Goal: Book appointment/travel/reservation

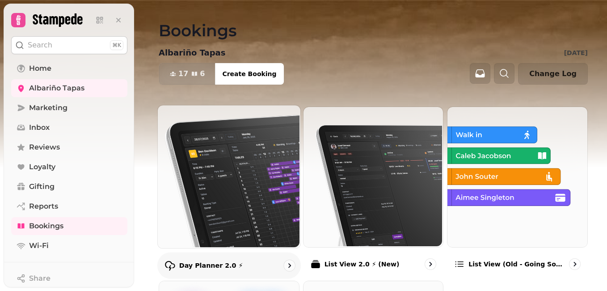
click at [224, 186] on img at bounding box center [228, 175] width 143 height 143
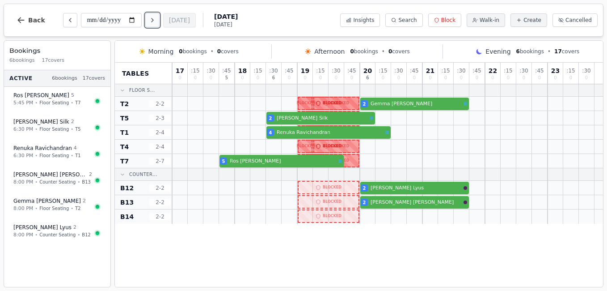
click at [155, 15] on button "Next day" at bounding box center [152, 20] width 14 height 14
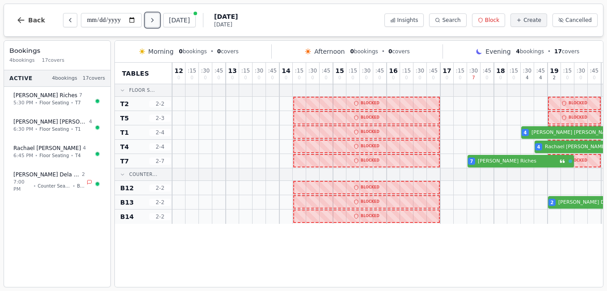
click at [159, 20] on button "Next day" at bounding box center [152, 20] width 14 height 14
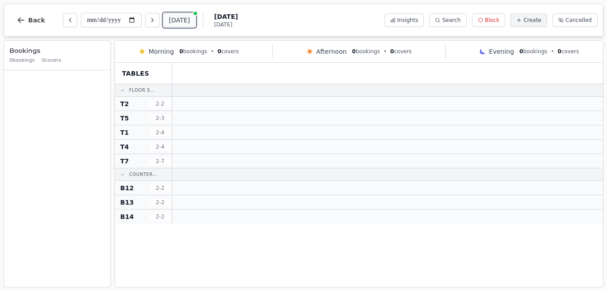
click at [168, 16] on button "[DATE]" at bounding box center [179, 20] width 33 height 14
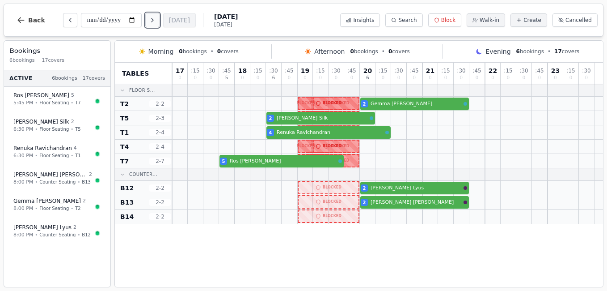
click at [159, 21] on button "Next day" at bounding box center [152, 20] width 14 height 14
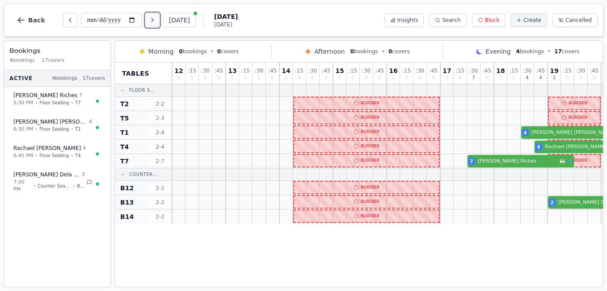
click at [156, 21] on icon "Next day" at bounding box center [152, 20] width 7 height 7
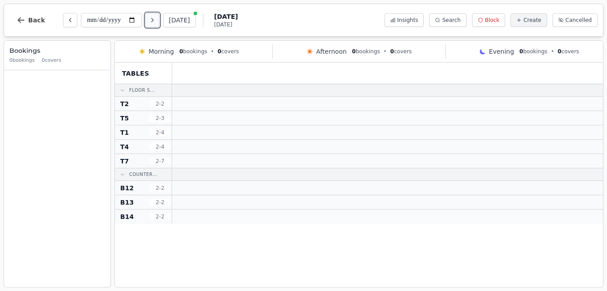
click at [159, 21] on button "Next day" at bounding box center [152, 20] width 14 height 14
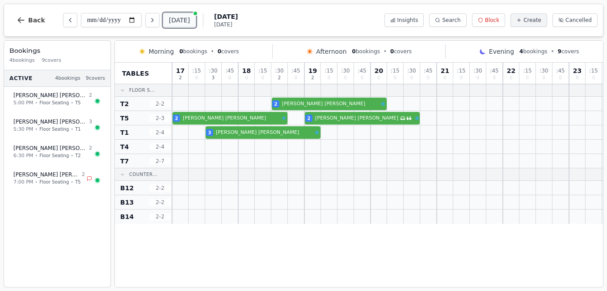
click at [180, 19] on button "[DATE]" at bounding box center [179, 20] width 33 height 14
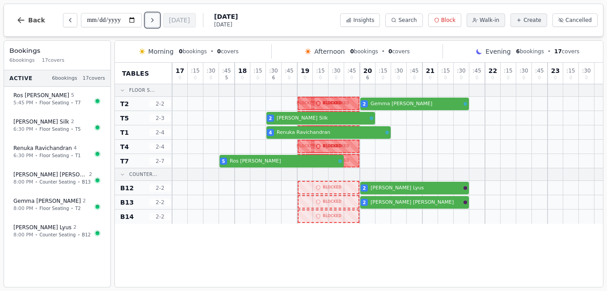
click at [154, 19] on icon "Next day" at bounding box center [152, 20] width 7 height 7
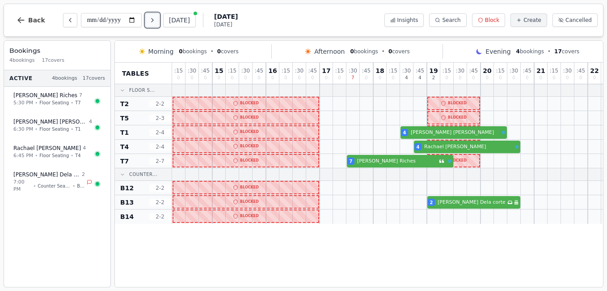
scroll to position [0, 123]
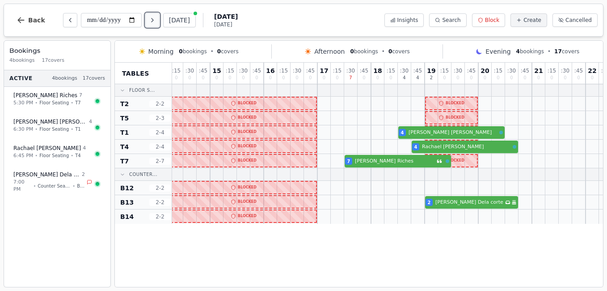
click at [156, 19] on icon "Next day" at bounding box center [152, 20] width 7 height 7
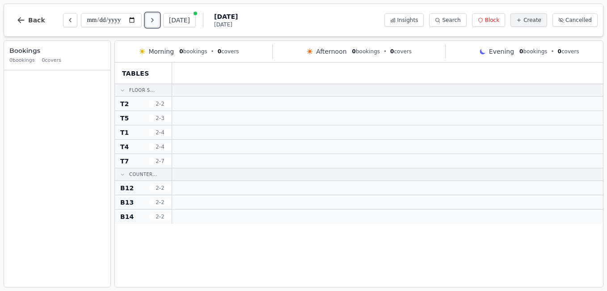
scroll to position [0, 0]
click at [156, 19] on icon "Next day" at bounding box center [152, 20] width 7 height 7
type input "**********"
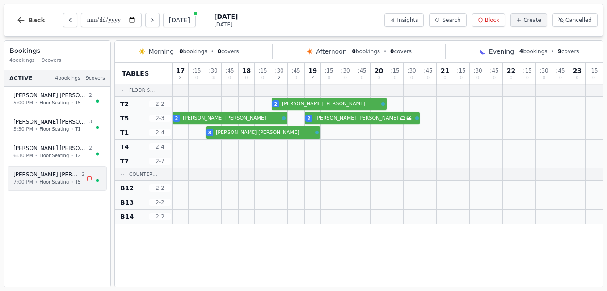
click at [41, 183] on span "Floor Seating" at bounding box center [54, 181] width 30 height 7
select select "****"
select select "*"
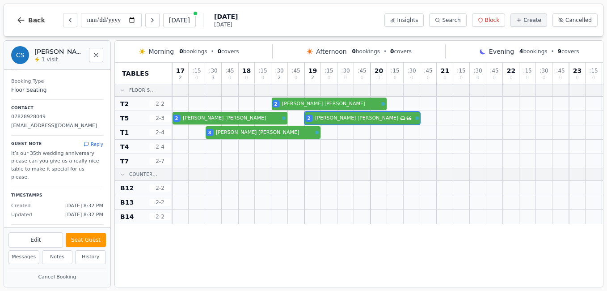
scroll to position [97, 0]
click at [95, 55] on icon "Close" at bounding box center [96, 54] width 7 height 7
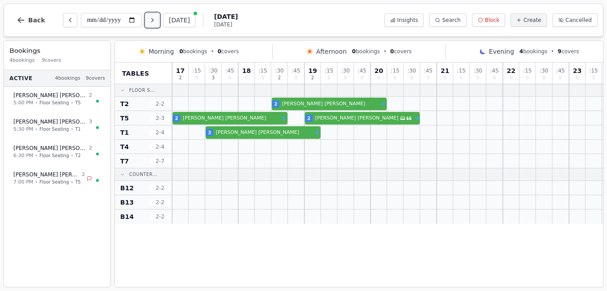
click at [152, 21] on icon "Next day" at bounding box center [152, 20] width 7 height 7
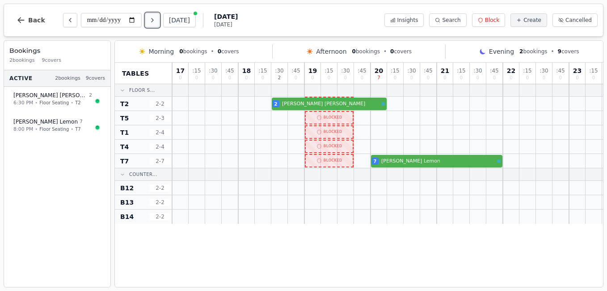
click at [152, 21] on icon "Next day" at bounding box center [152, 20] width 7 height 7
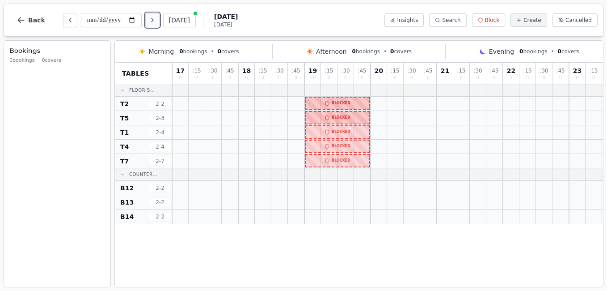
click at [152, 21] on icon "Next day" at bounding box center [152, 20] width 7 height 7
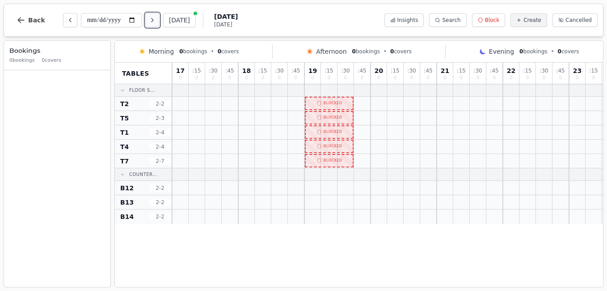
click at [152, 21] on icon "Next day" at bounding box center [152, 20] width 7 height 7
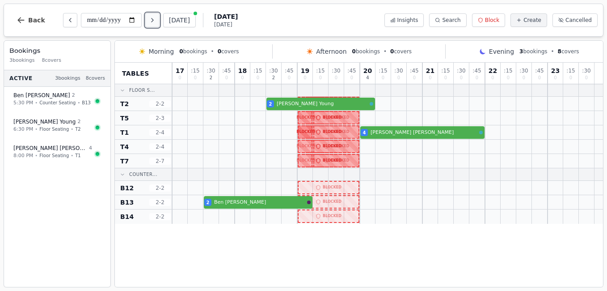
click at [152, 21] on icon "Next day" at bounding box center [152, 20] width 7 height 7
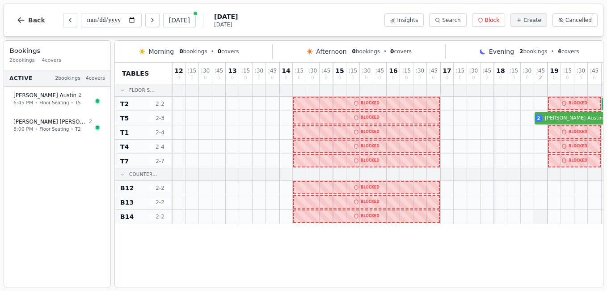
click at [540, 217] on div at bounding box center [540, 216] width 13 height 14
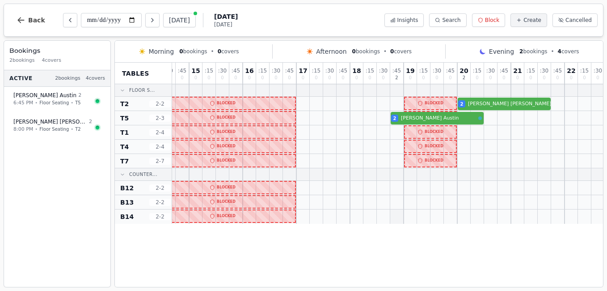
scroll to position [0, 151]
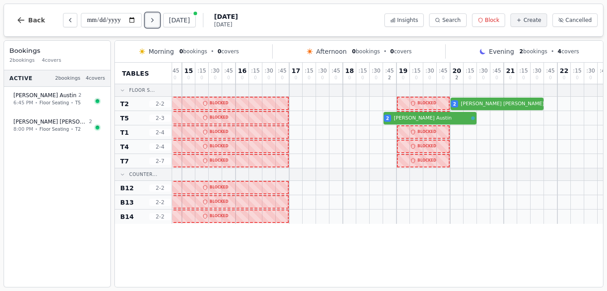
click at [151, 21] on icon "Next day" at bounding box center [152, 20] width 7 height 7
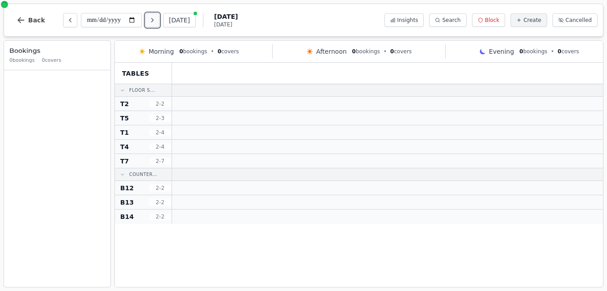
scroll to position [0, 0]
click at [151, 21] on icon "Next day" at bounding box center [152, 20] width 7 height 7
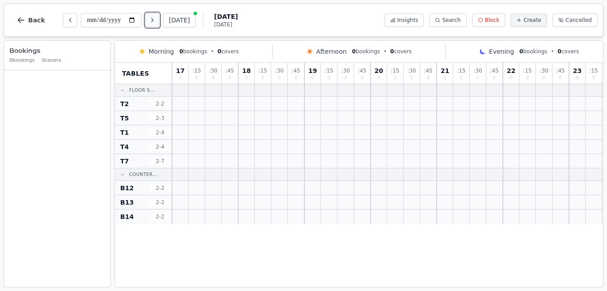
click at [151, 21] on icon "Next day" at bounding box center [152, 20] width 7 height 7
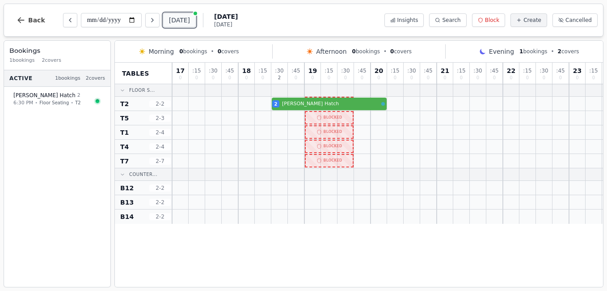
click at [175, 22] on button "[DATE]" at bounding box center [179, 20] width 33 height 14
type input "**********"
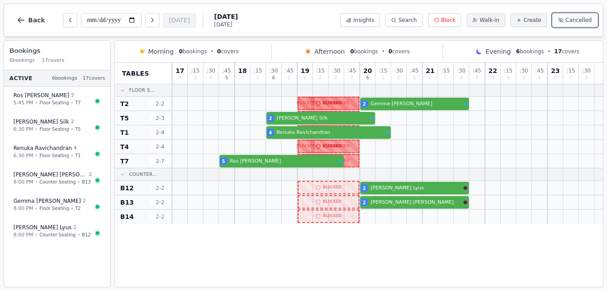
click at [583, 25] on button "Cancelled" at bounding box center [574, 19] width 45 height 13
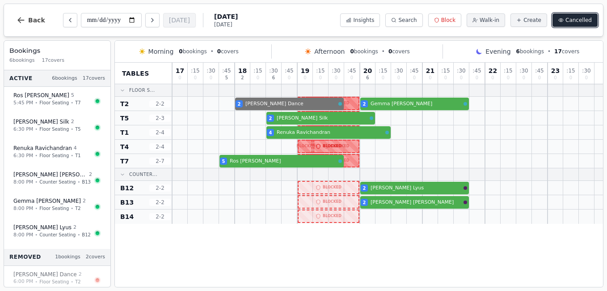
click at [571, 23] on span "Cancelled" at bounding box center [578, 20] width 26 height 7
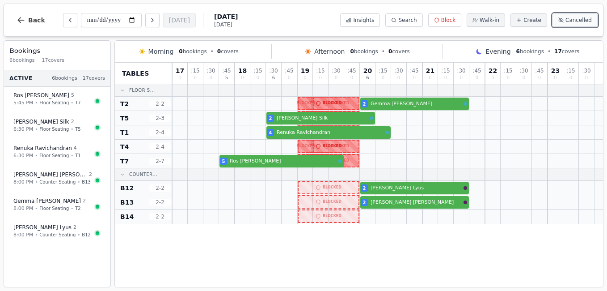
click at [552, 13] on button "Cancelled" at bounding box center [574, 19] width 45 height 13
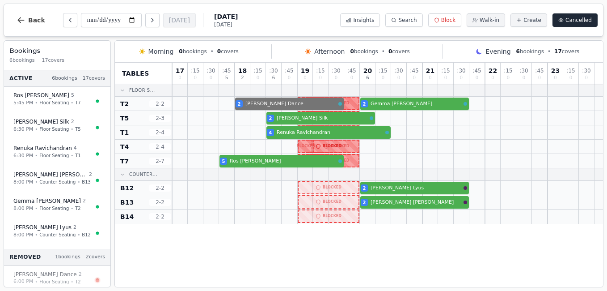
click at [579, 19] on span "Cancelled" at bounding box center [578, 20] width 26 height 7
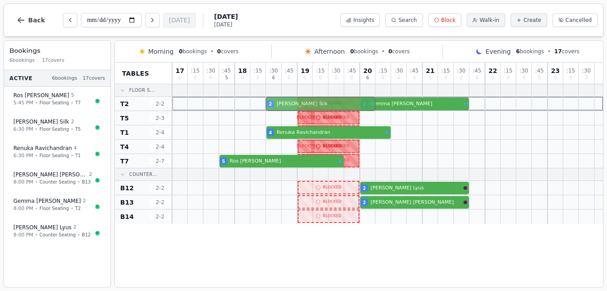
drag, startPoint x: 322, startPoint y: 115, endPoint x: 322, endPoint y: 106, distance: 9.0
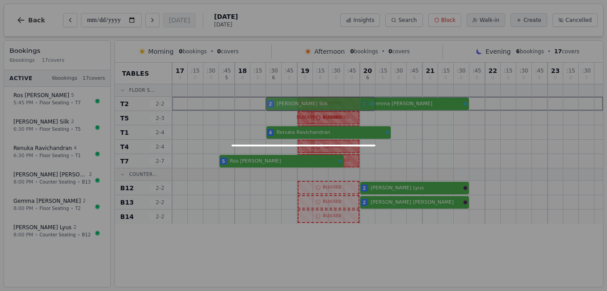
click at [322, 106] on div "17 0 : 15 0 : 30 0 : 45 5 18 0 : 15 0 : 30 6 : 45 0 19 0 : 15 0 : 30 0 : 45 0 2…" at bounding box center [387, 143] width 431 height 161
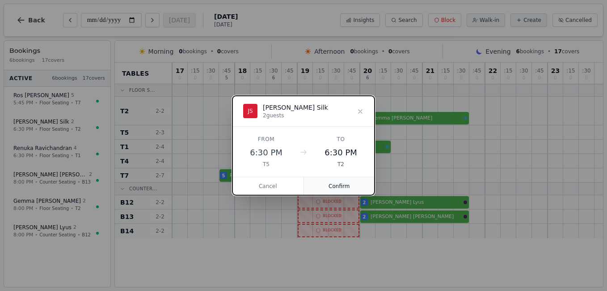
click at [344, 185] on button "Confirm" at bounding box center [339, 186] width 71 height 18
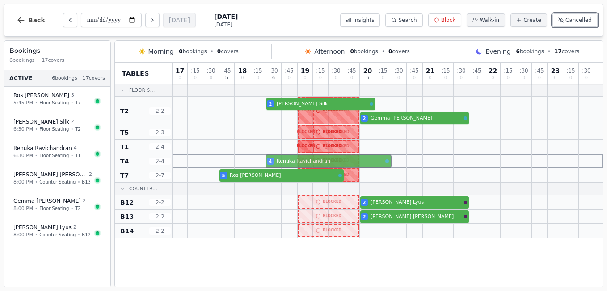
drag, startPoint x: 346, startPoint y: 147, endPoint x: 346, endPoint y: 155, distance: 8.0
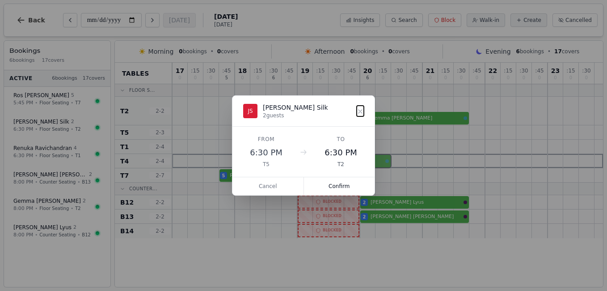
click at [346, 155] on div "17 0 : 15 0 : 30 0 : 45 5 18 0 : 15 0 : 30 6 : 45 0 19 0 : 15 0 : 30 0 : 45 0 2…" at bounding box center [387, 150] width 431 height 175
click at [337, 183] on button "Confirm" at bounding box center [339, 186] width 71 height 18
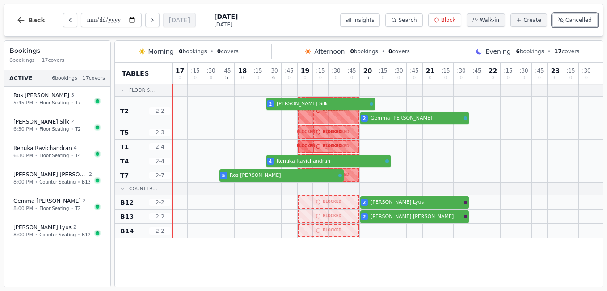
click at [552, 13] on button "Cancelled" at bounding box center [574, 19] width 45 height 13
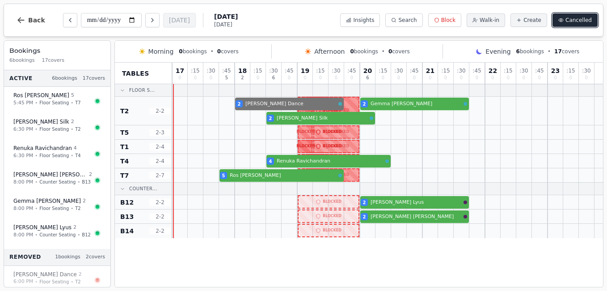
click at [570, 15] on button "Cancelled" at bounding box center [574, 19] width 45 height 13
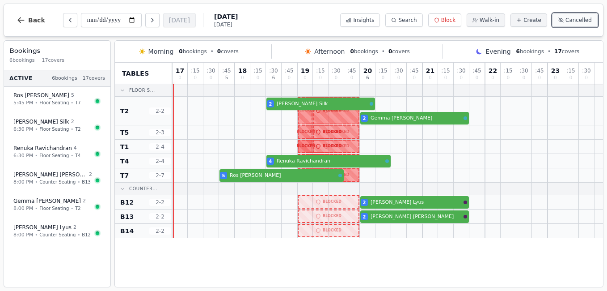
click at [573, 19] on span "Cancelled" at bounding box center [578, 20] width 26 height 7
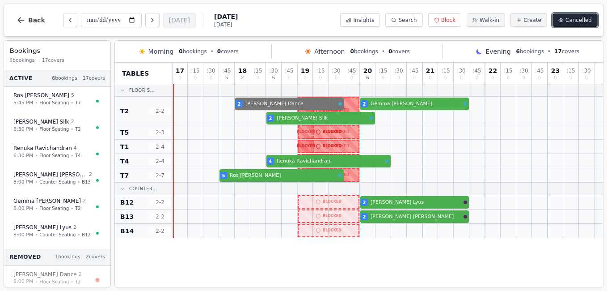
click at [573, 19] on span "Cancelled" at bounding box center [578, 20] width 26 height 7
